Goal: Information Seeking & Learning: Learn about a topic

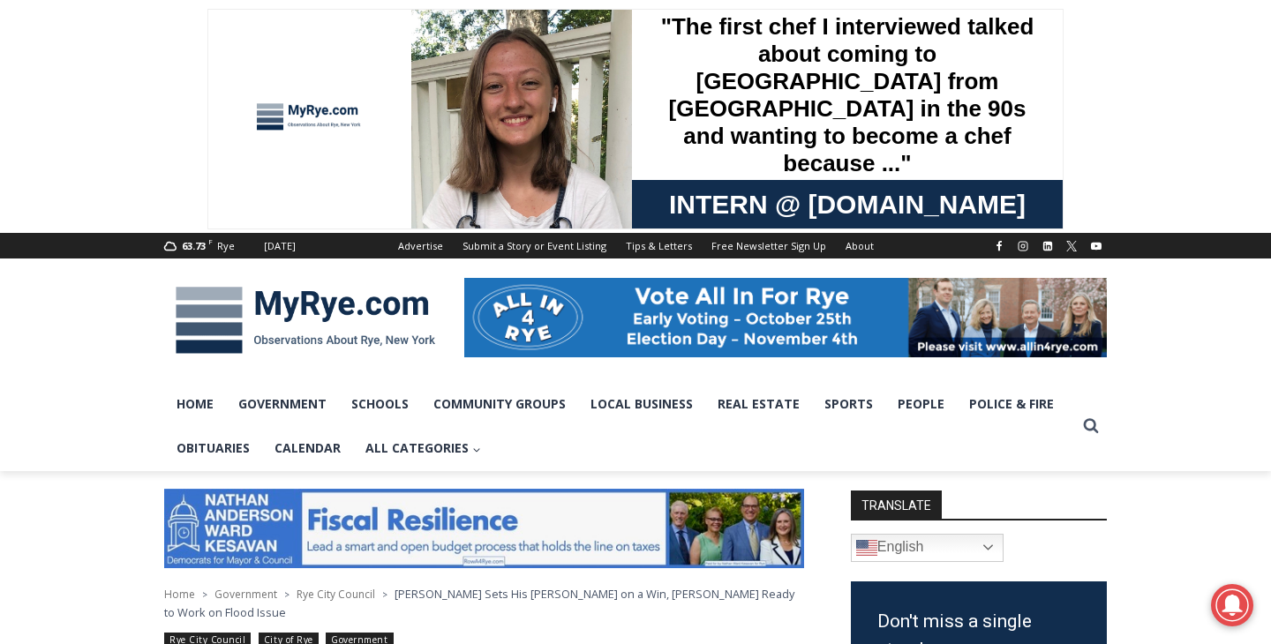
click at [264, 100] on div at bounding box center [310, 119] width 132 height 148
click at [243, 326] on img at bounding box center [305, 321] width 283 height 92
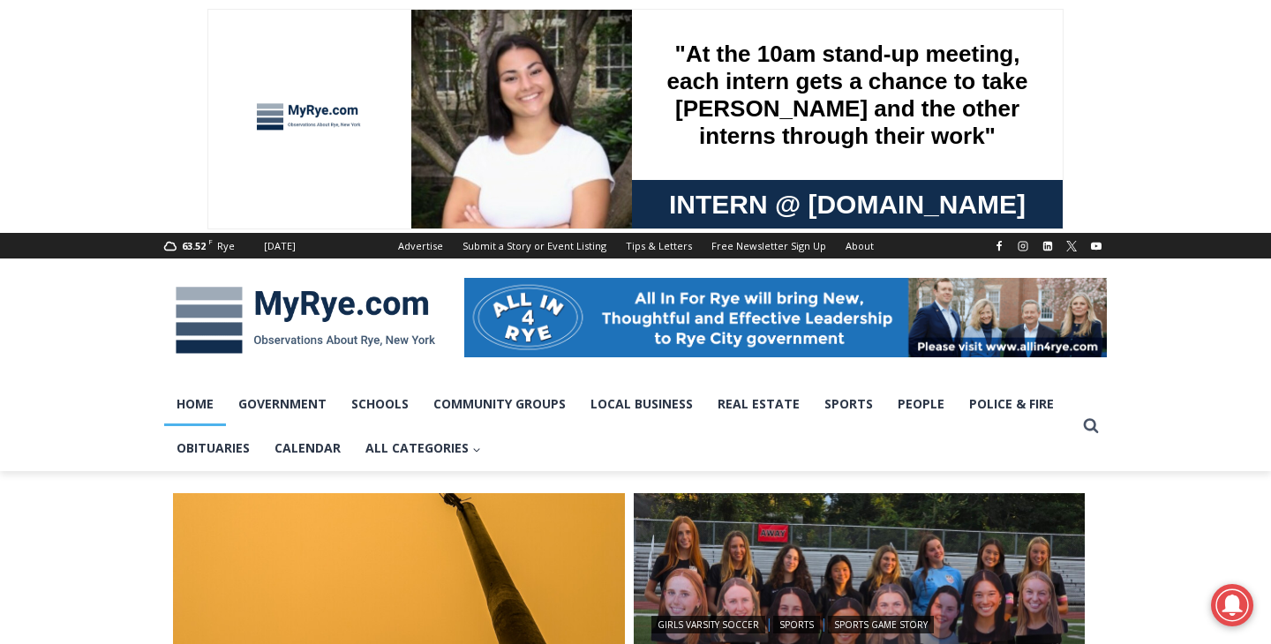
click at [303, 292] on img at bounding box center [305, 321] width 283 height 92
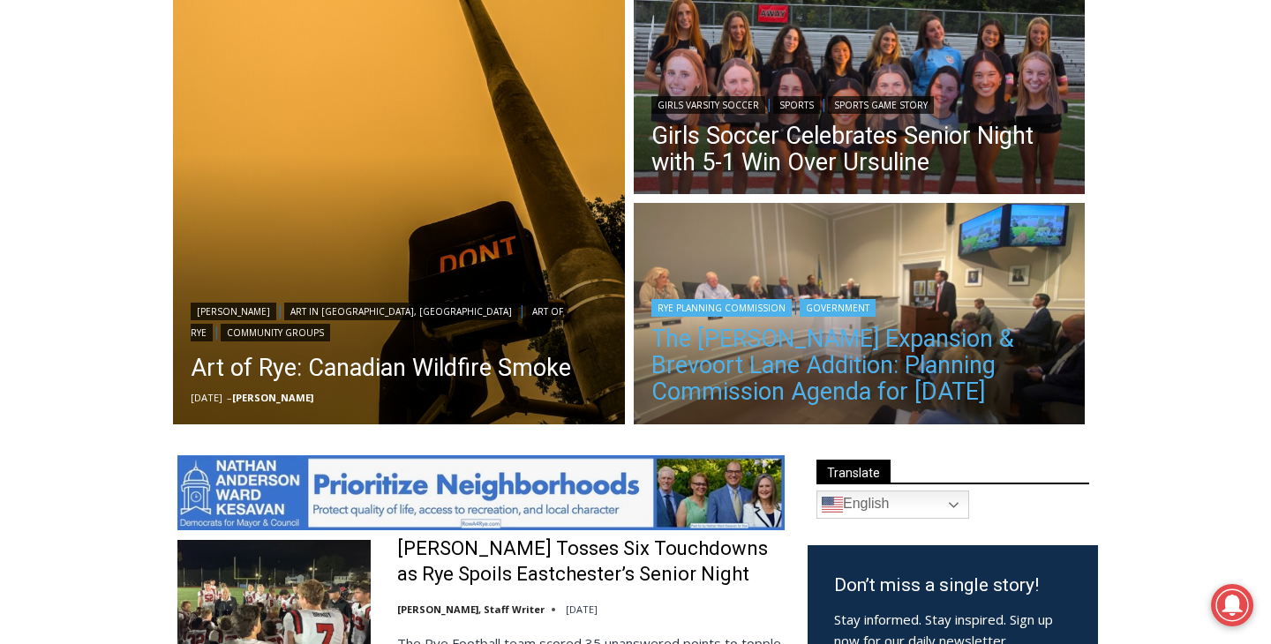
click at [834, 403] on link "The [PERSON_NAME] Expansion & Brevoort Lane Addition: Planning Commission Agend…" at bounding box center [860, 365] width 417 height 79
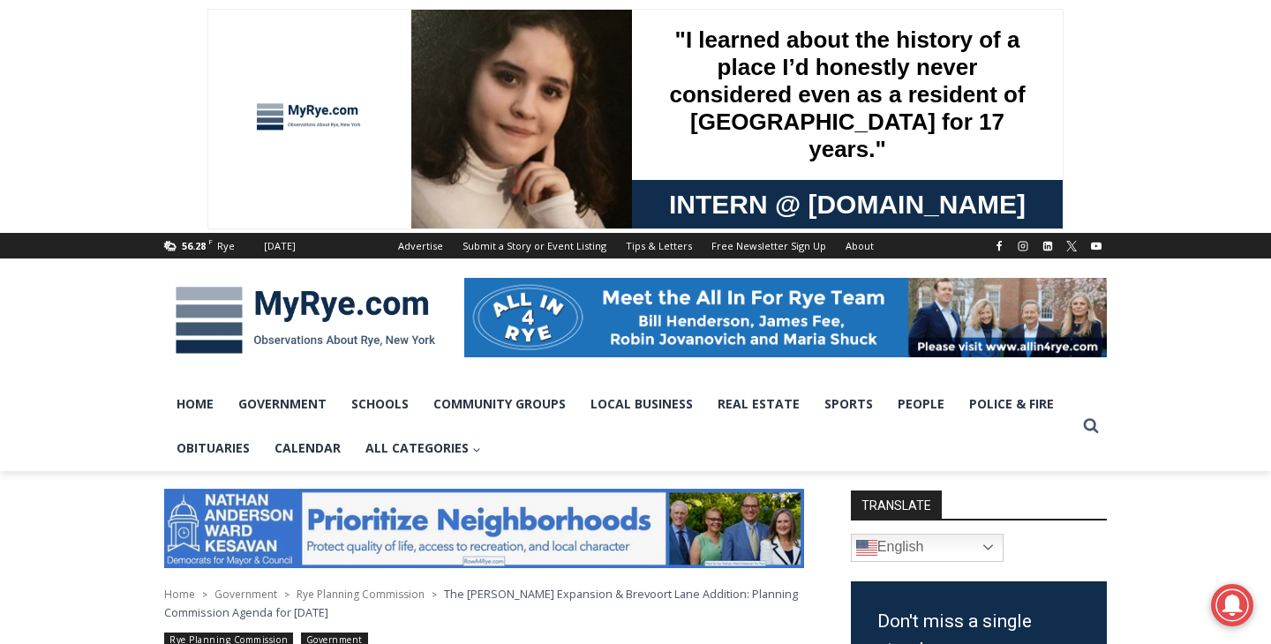
scroll to position [200, 0]
